Goal: Find specific page/section: Find specific page/section

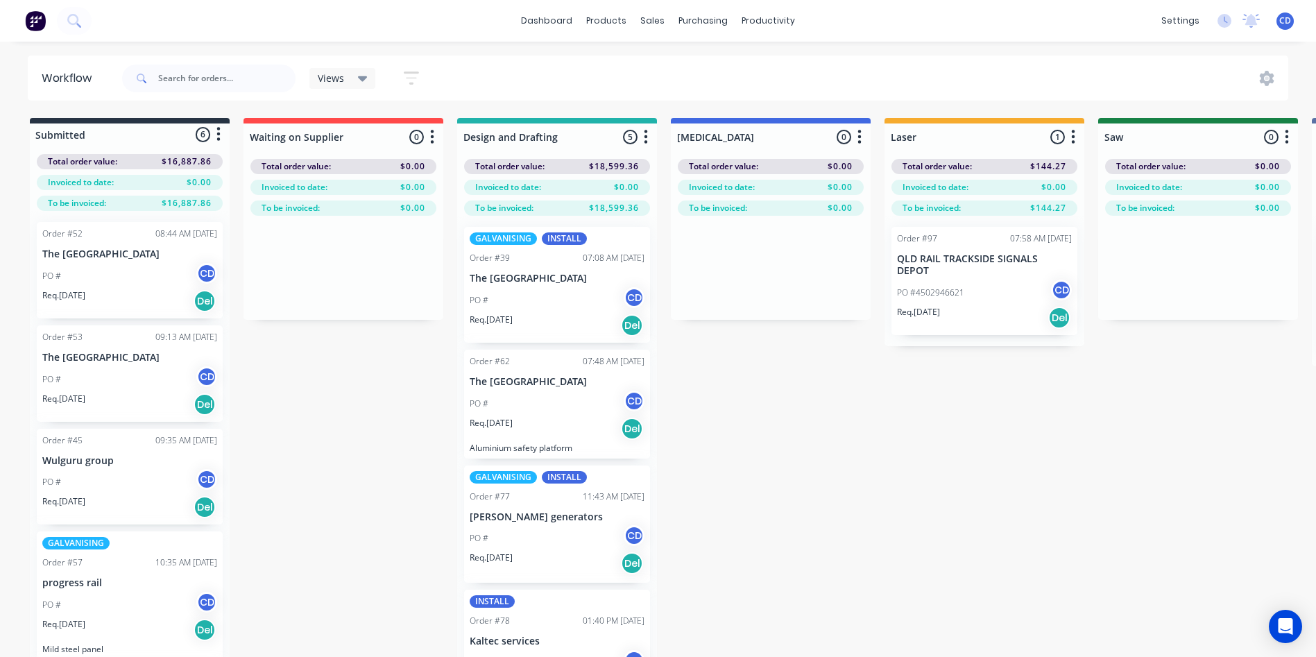
scroll to position [0, 219]
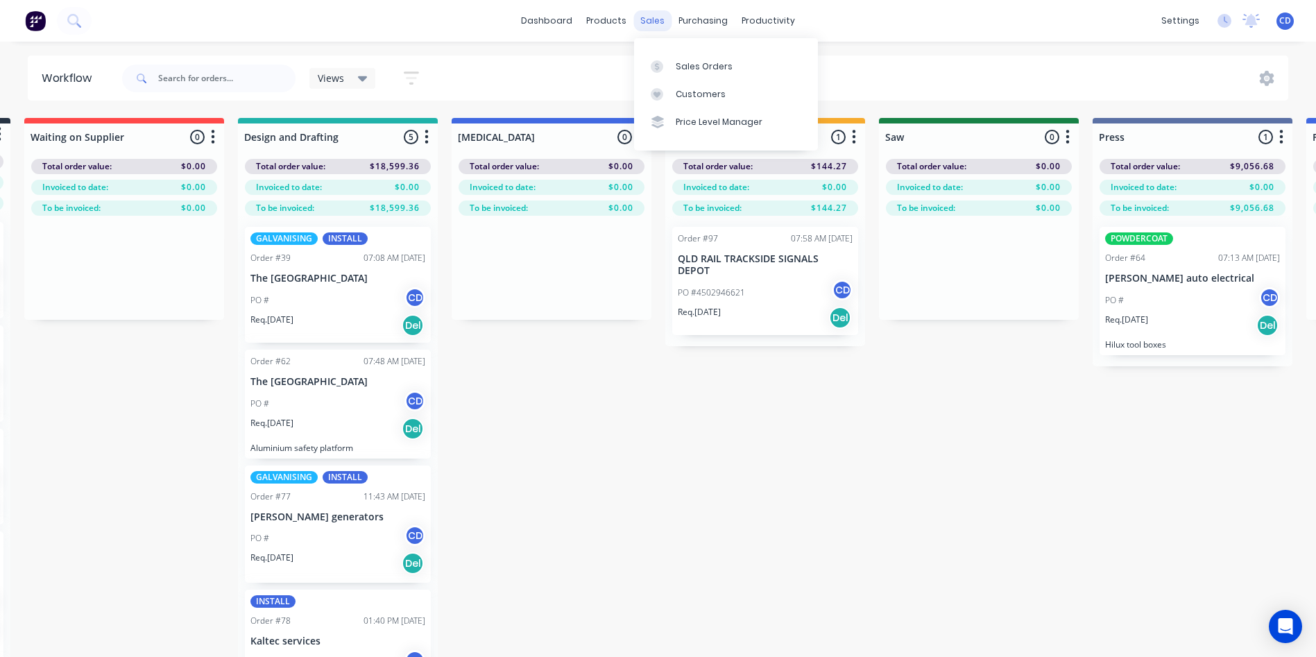
click at [658, 26] on div "sales" at bounding box center [652, 20] width 38 height 21
click at [715, 65] on div "Sales Orders" at bounding box center [704, 66] width 57 height 12
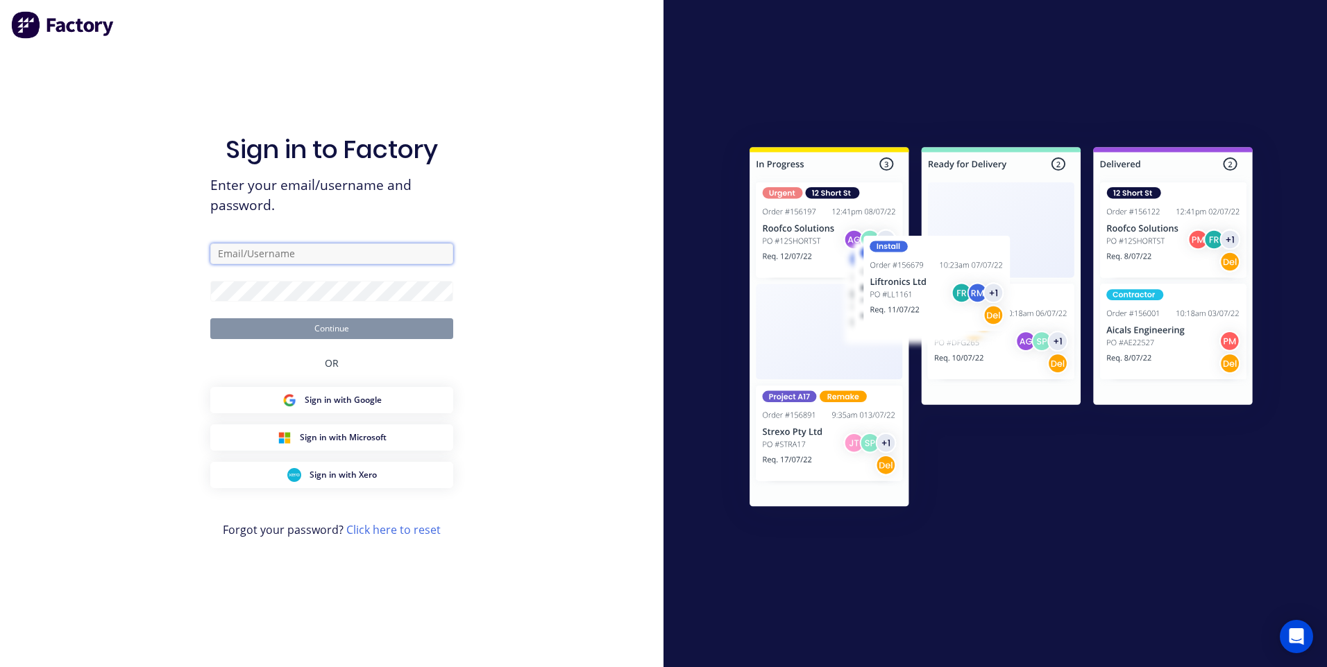
type input "[PERSON_NAME][EMAIL_ADDRESS][DOMAIN_NAME]"
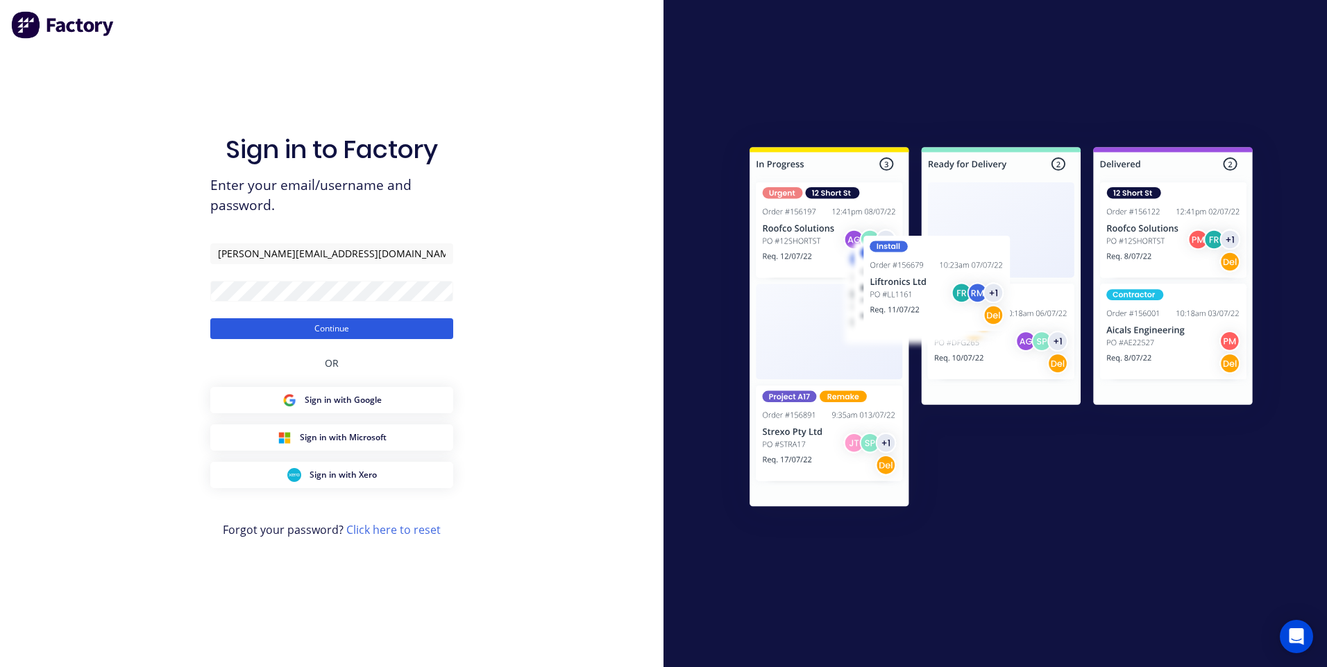
click at [357, 334] on button "Continue" at bounding box center [331, 328] width 243 height 21
